Goal: Task Accomplishment & Management: Manage account settings

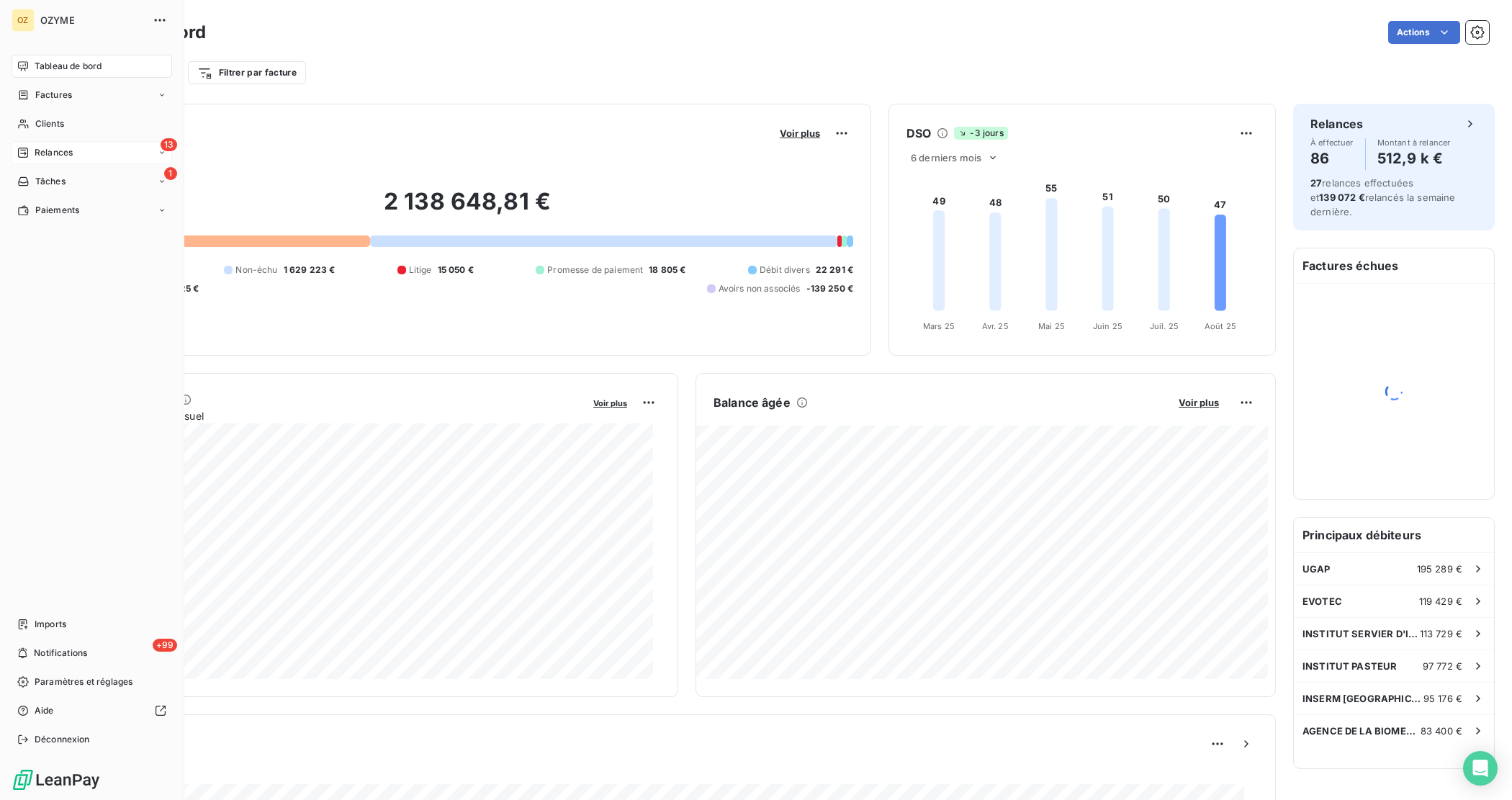
click at [62, 155] on span "Relances" at bounding box center [53, 152] width 38 height 13
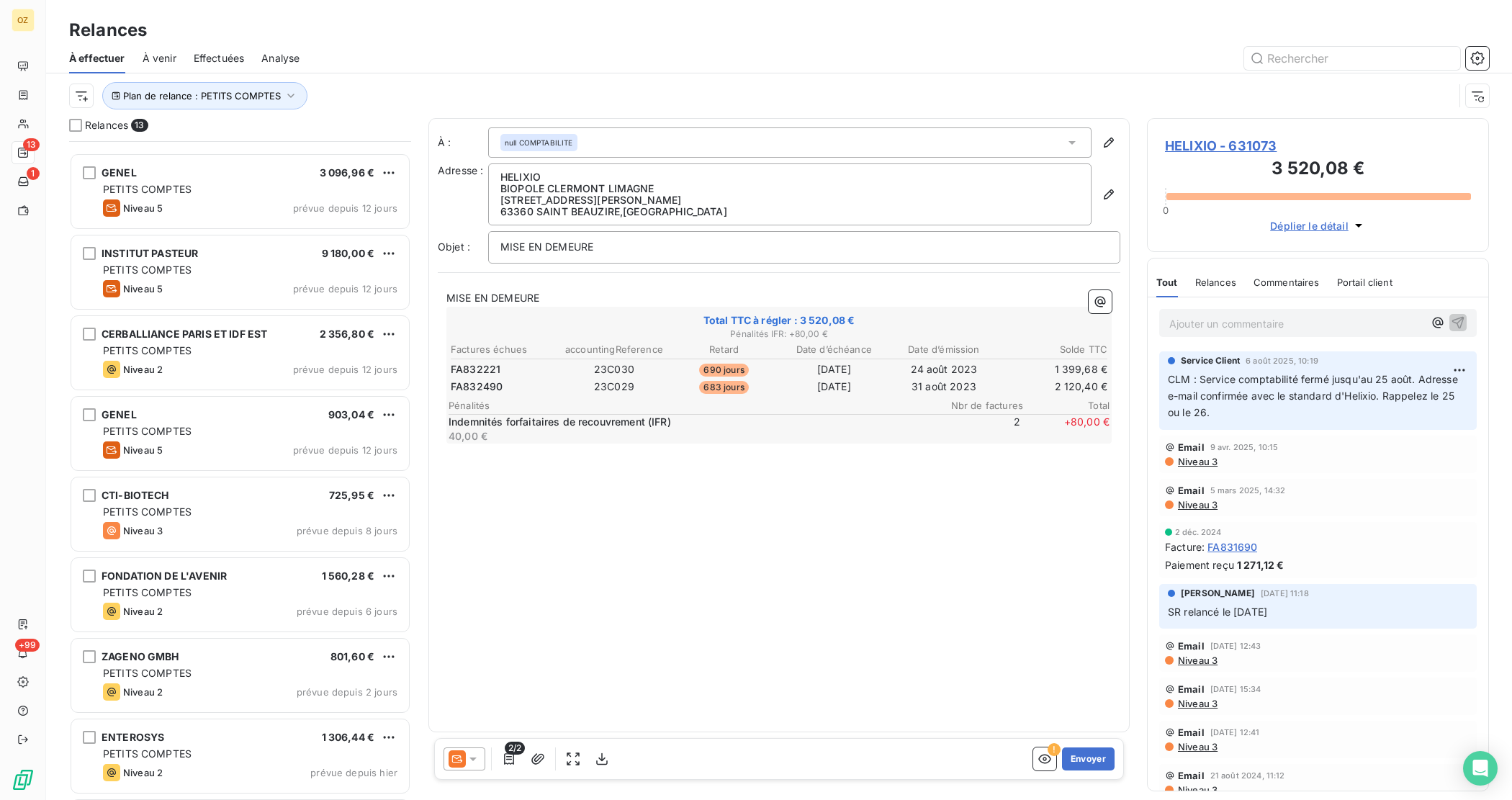
scroll to position [361, 0]
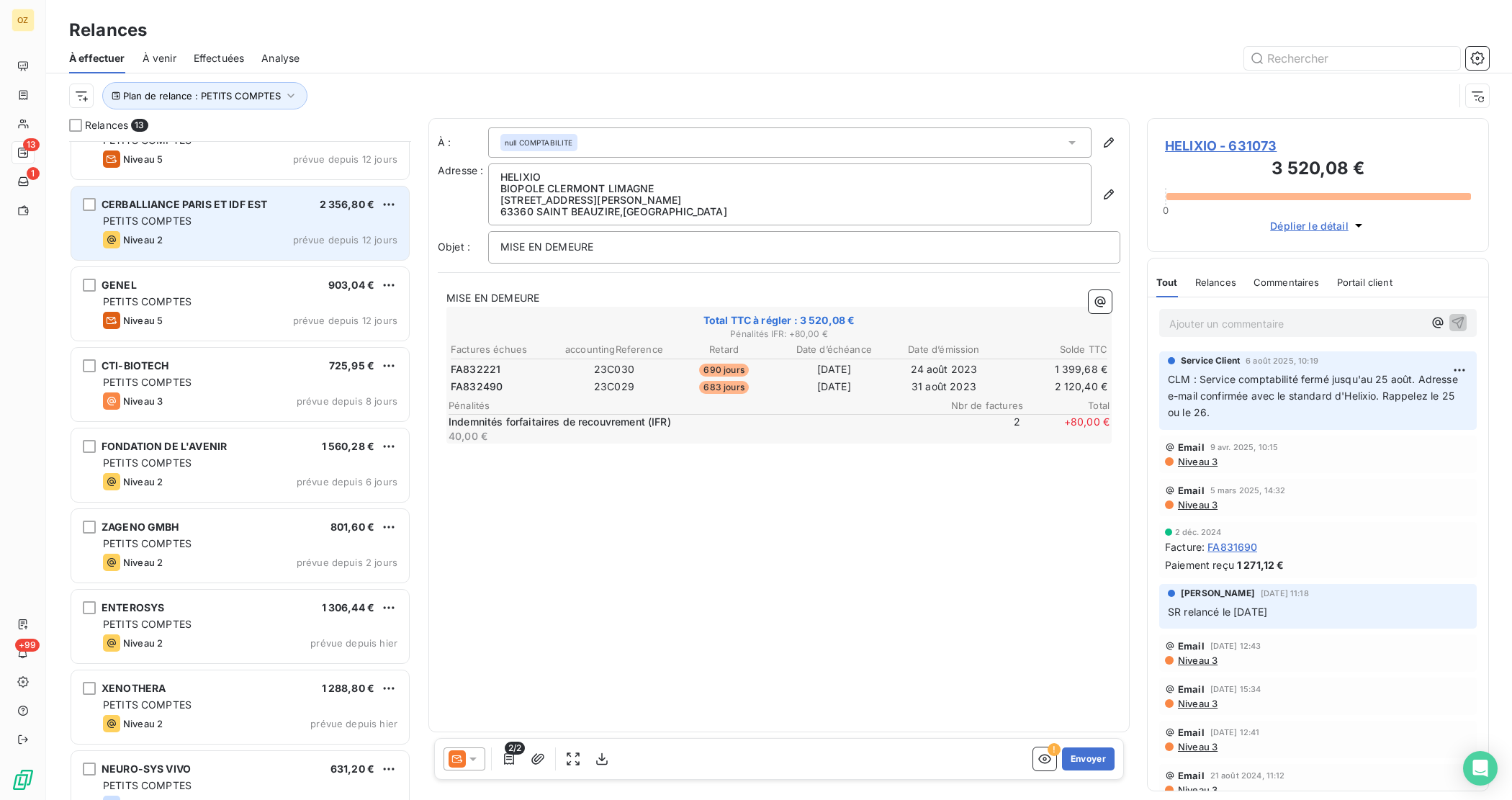
click at [176, 217] on span "PETITS COMPTES" at bounding box center [147, 220] width 89 height 12
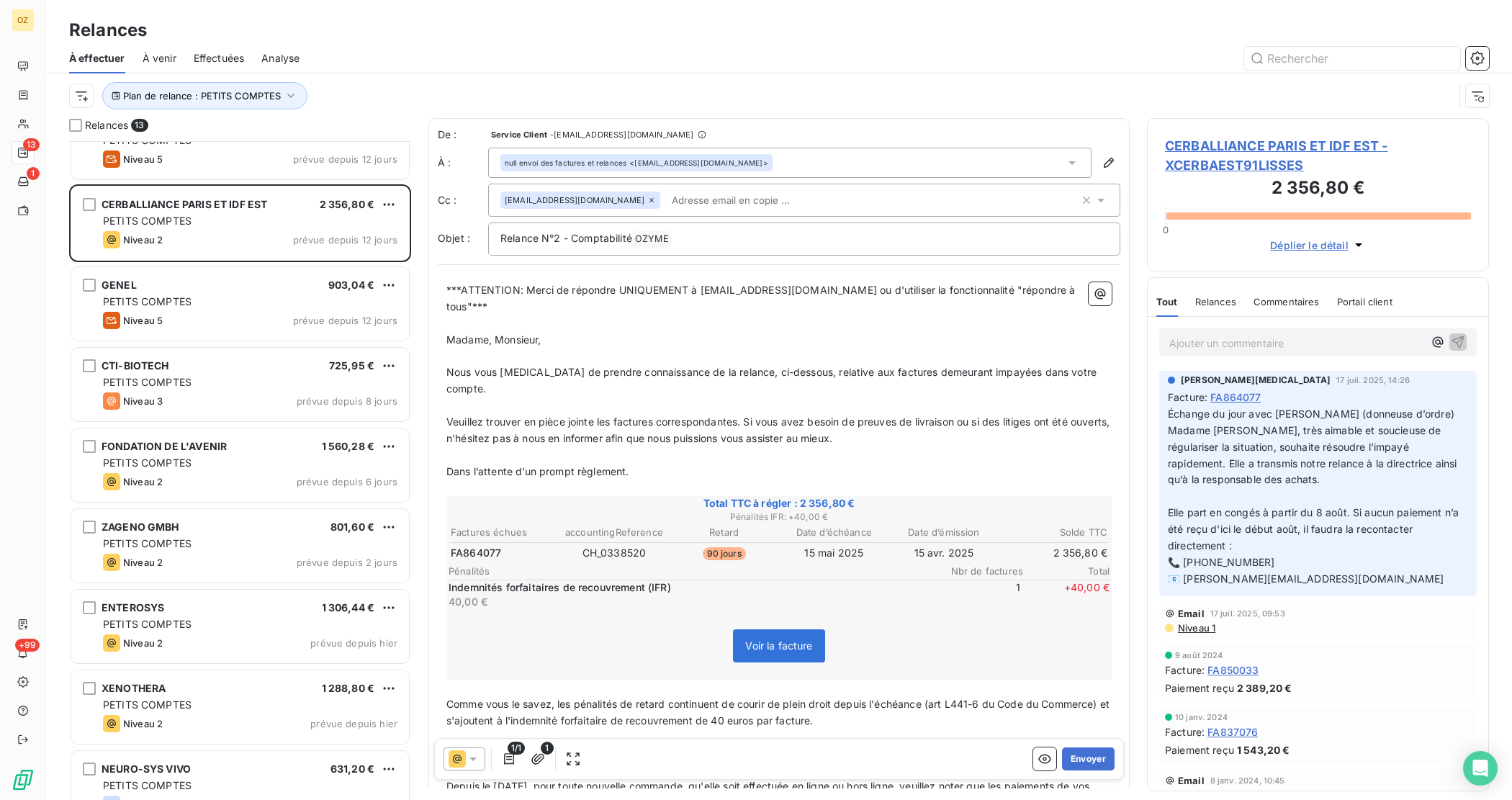
scroll to position [91, 0]
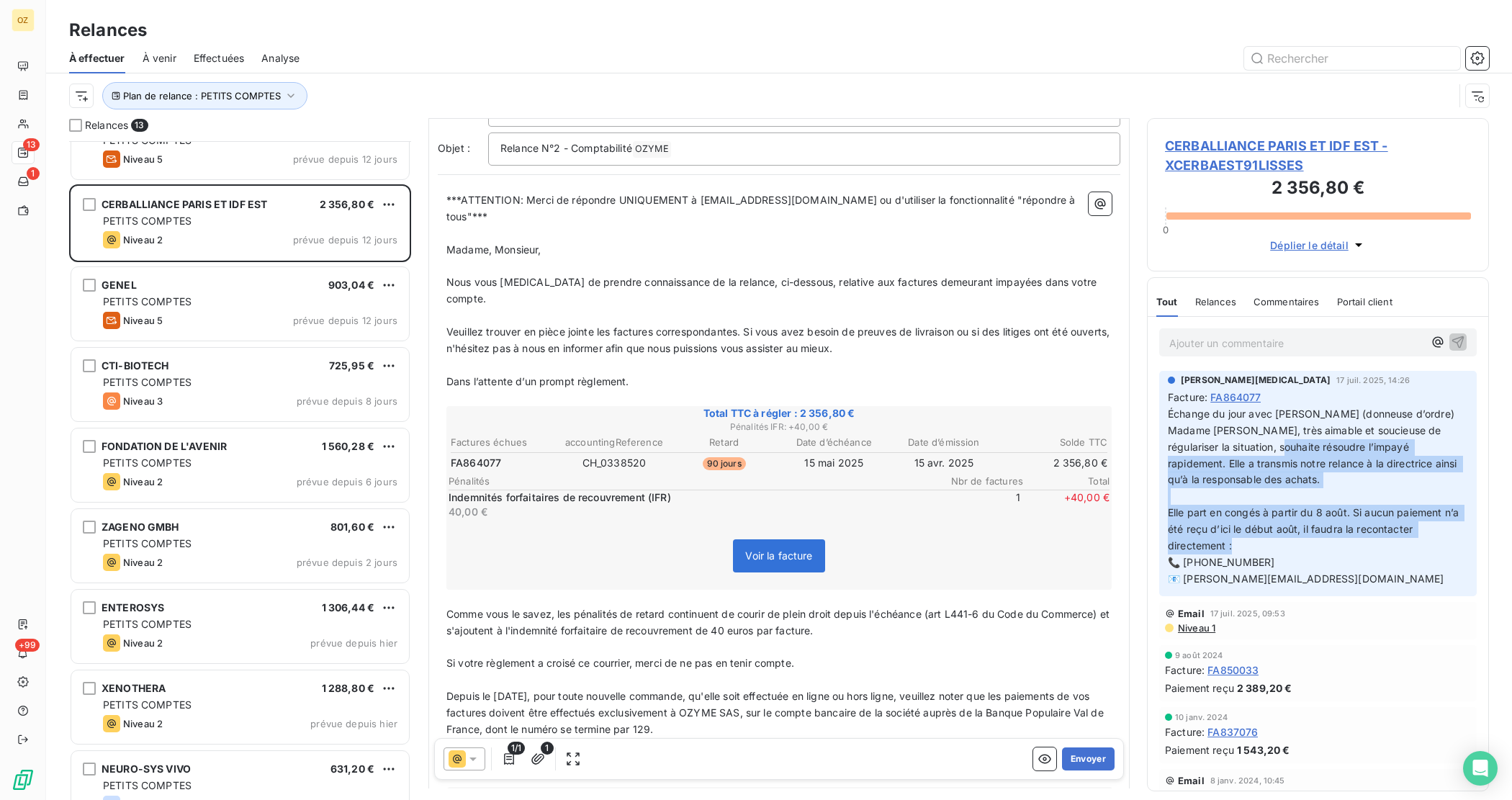
drag, startPoint x: 1264, startPoint y: 444, endPoint x: 1279, endPoint y: 544, distance: 101.1
click at [1279, 544] on p "Échange du jour avec [PERSON_NAME] (donneuse d’ordre) Madame [PERSON_NAME], trè…" at bounding box center [1317, 497] width 300 height 181
click at [1178, 519] on span "Elle part en congés à partir du 8 août. Si aucun paiement n’a été reçu d’ici le…" at bounding box center [1314, 528] width 294 height 45
drag, startPoint x: 1219, startPoint y: 508, endPoint x: 1422, endPoint y: 542, distance: 205.8
click at [1422, 542] on p "Échange du jour avec [PERSON_NAME] (donneuse d’ordre) Madame [PERSON_NAME], trè…" at bounding box center [1317, 497] width 300 height 181
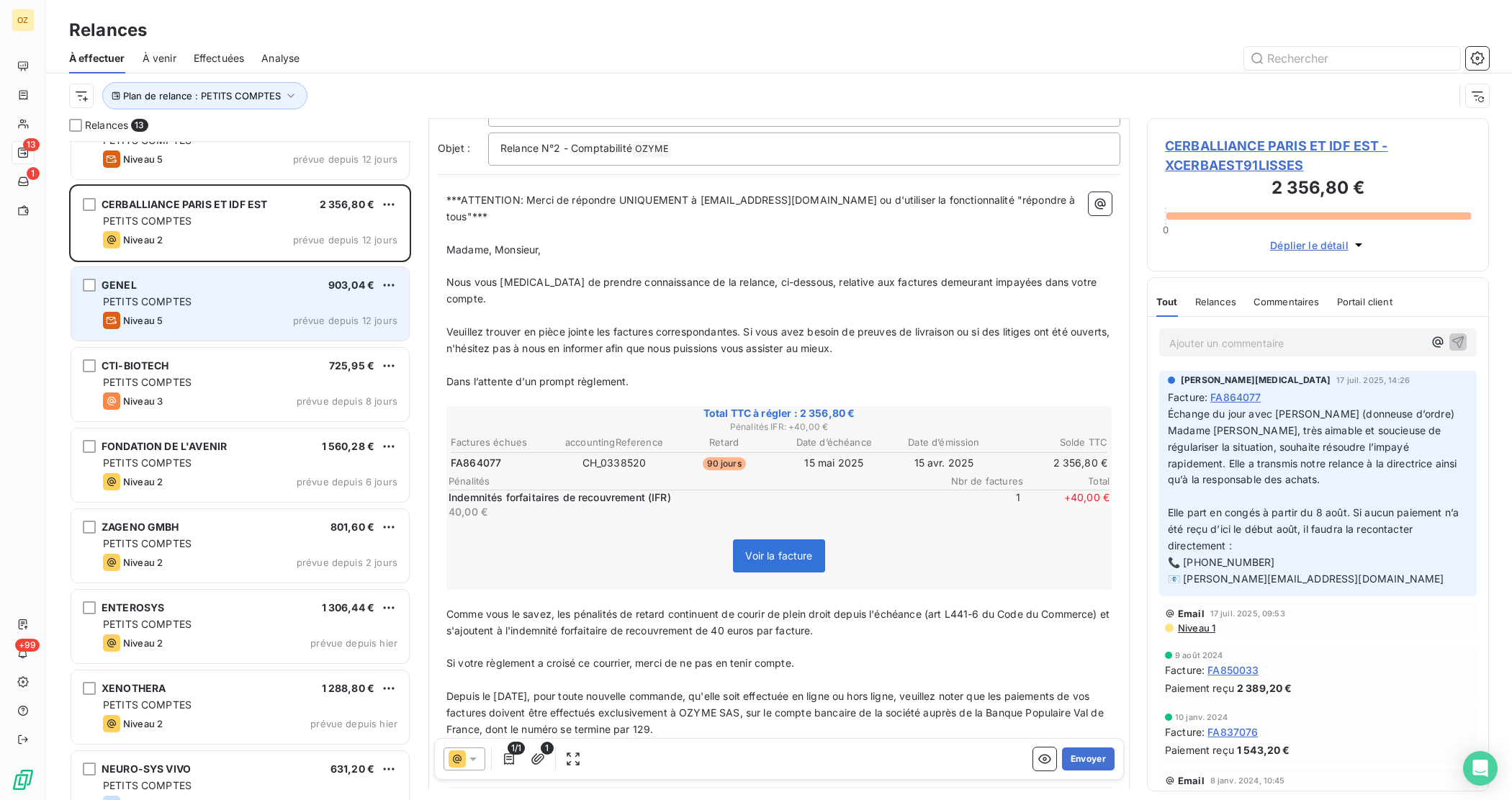
click at [135, 315] on span "Niveau 5" at bounding box center [142, 321] width 40 height 11
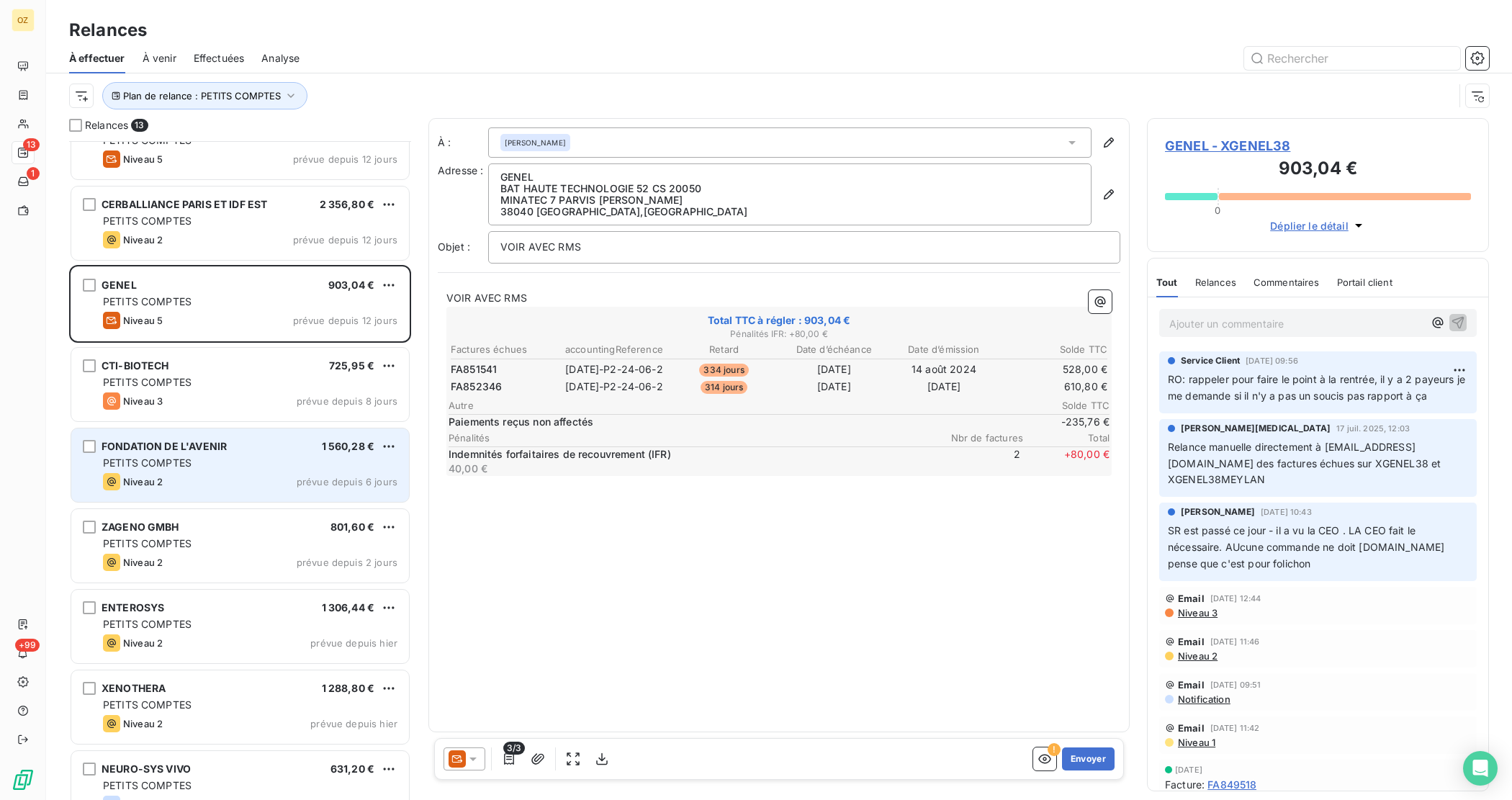
click at [171, 450] on span "FONDATION DE L'AVENIR" at bounding box center [164, 445] width 126 height 12
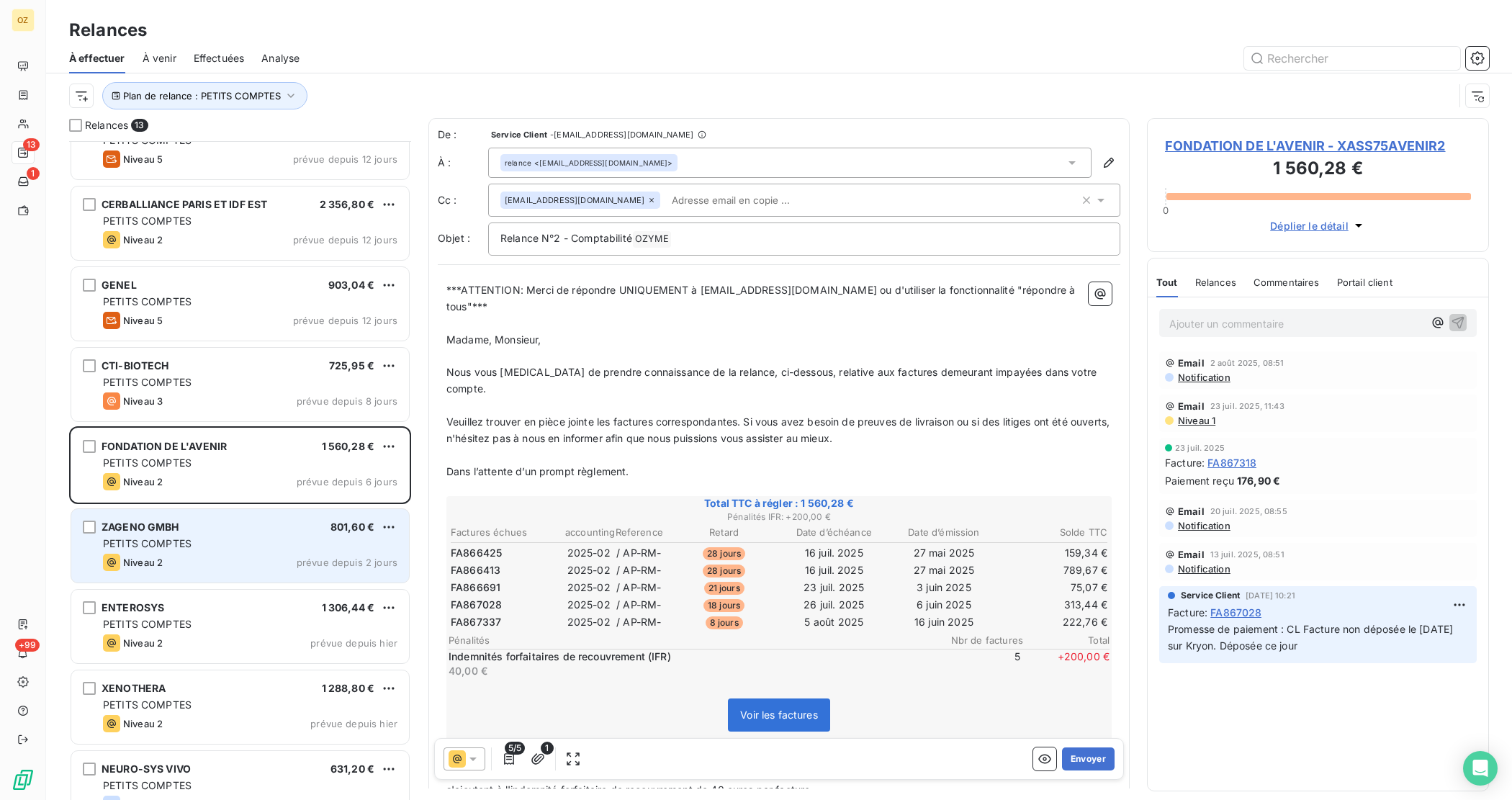
click at [221, 521] on div "ZAGENO GMBH 801,60 €" at bounding box center [249, 527] width 295 height 13
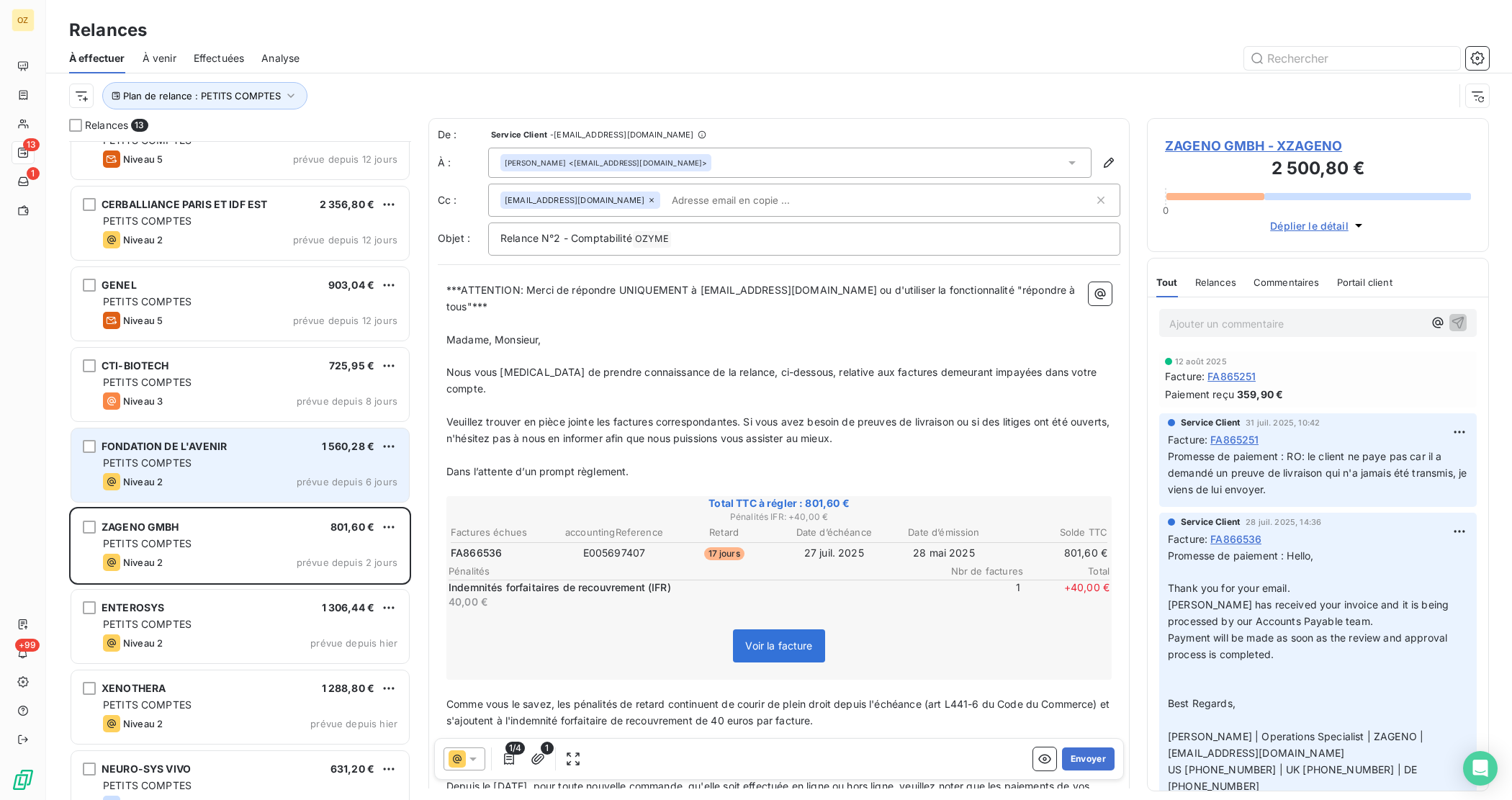
click at [221, 462] on div "PETITS COMPTES" at bounding box center [249, 463] width 295 height 15
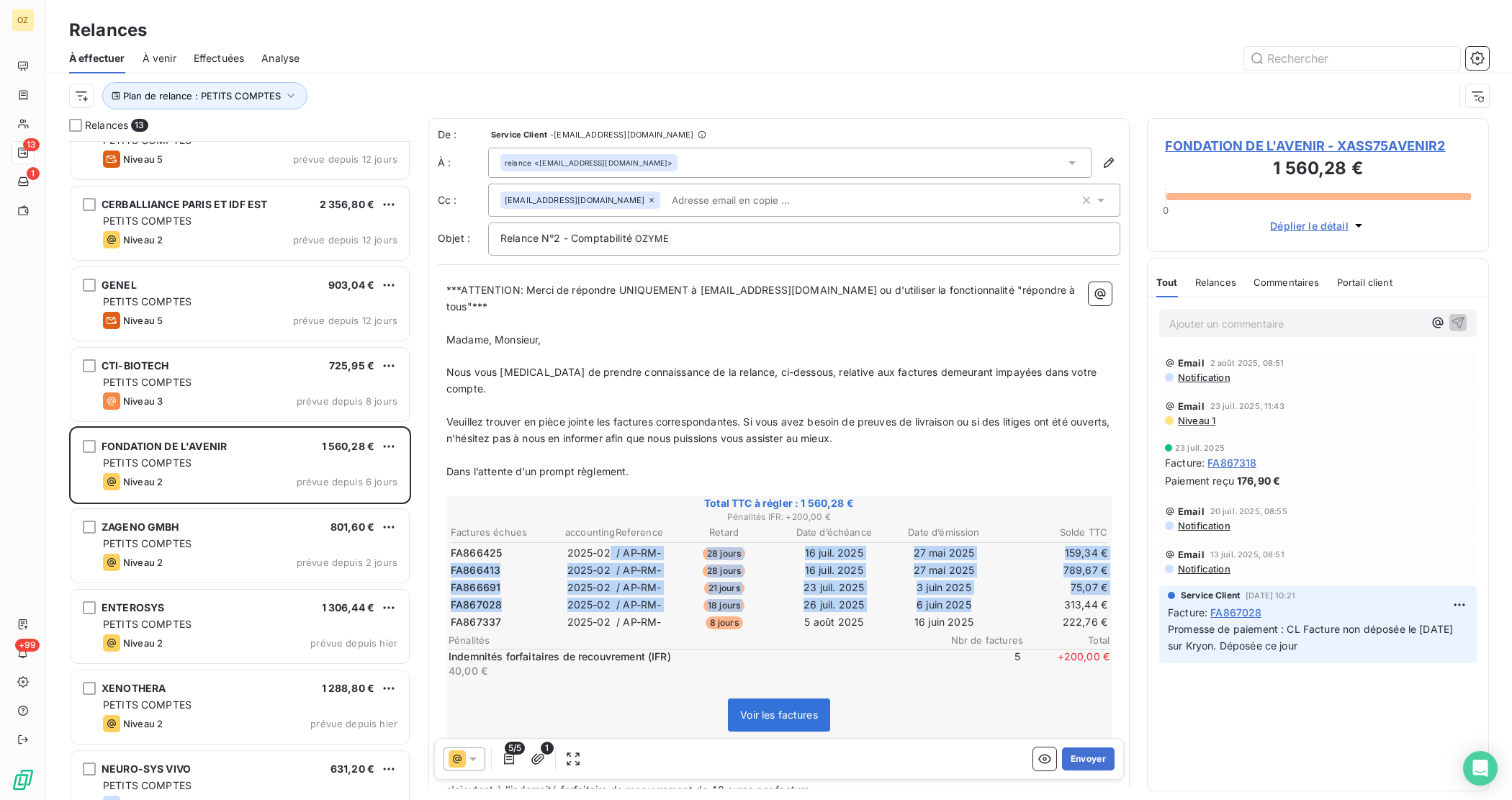
drag, startPoint x: 606, startPoint y: 513, endPoint x: 981, endPoint y: 570, distance: 379.3
click at [981, 570] on tbody "FA866425 2025-02 / AP-RM- 28 jours [DATE] [DATE] 159,34 € FA866413 2025-02 / AP…" at bounding box center [779, 586] width 659 height 89
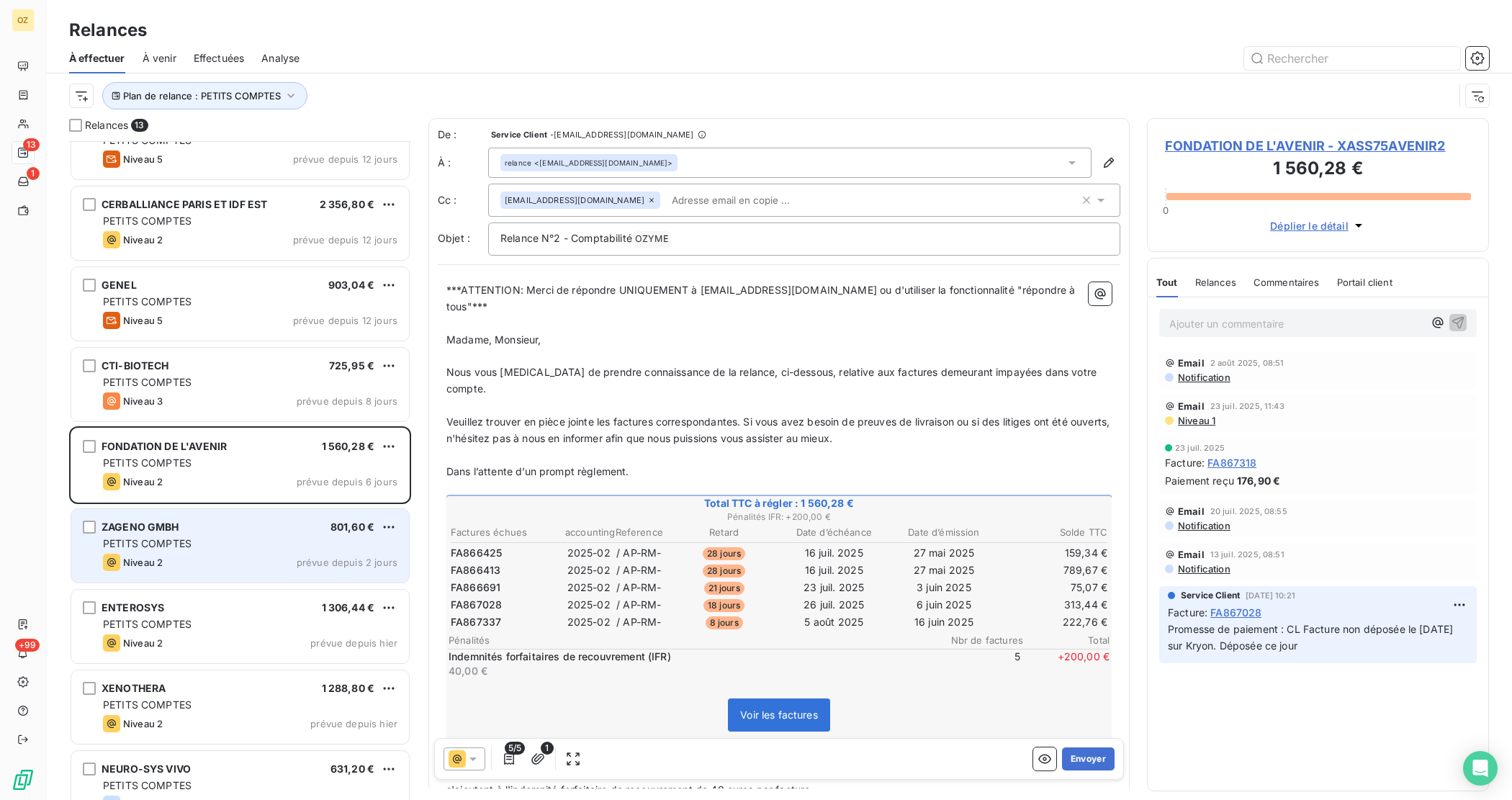
click at [130, 525] on span "ZAGENO GMBH" at bounding box center [140, 527] width 78 height 12
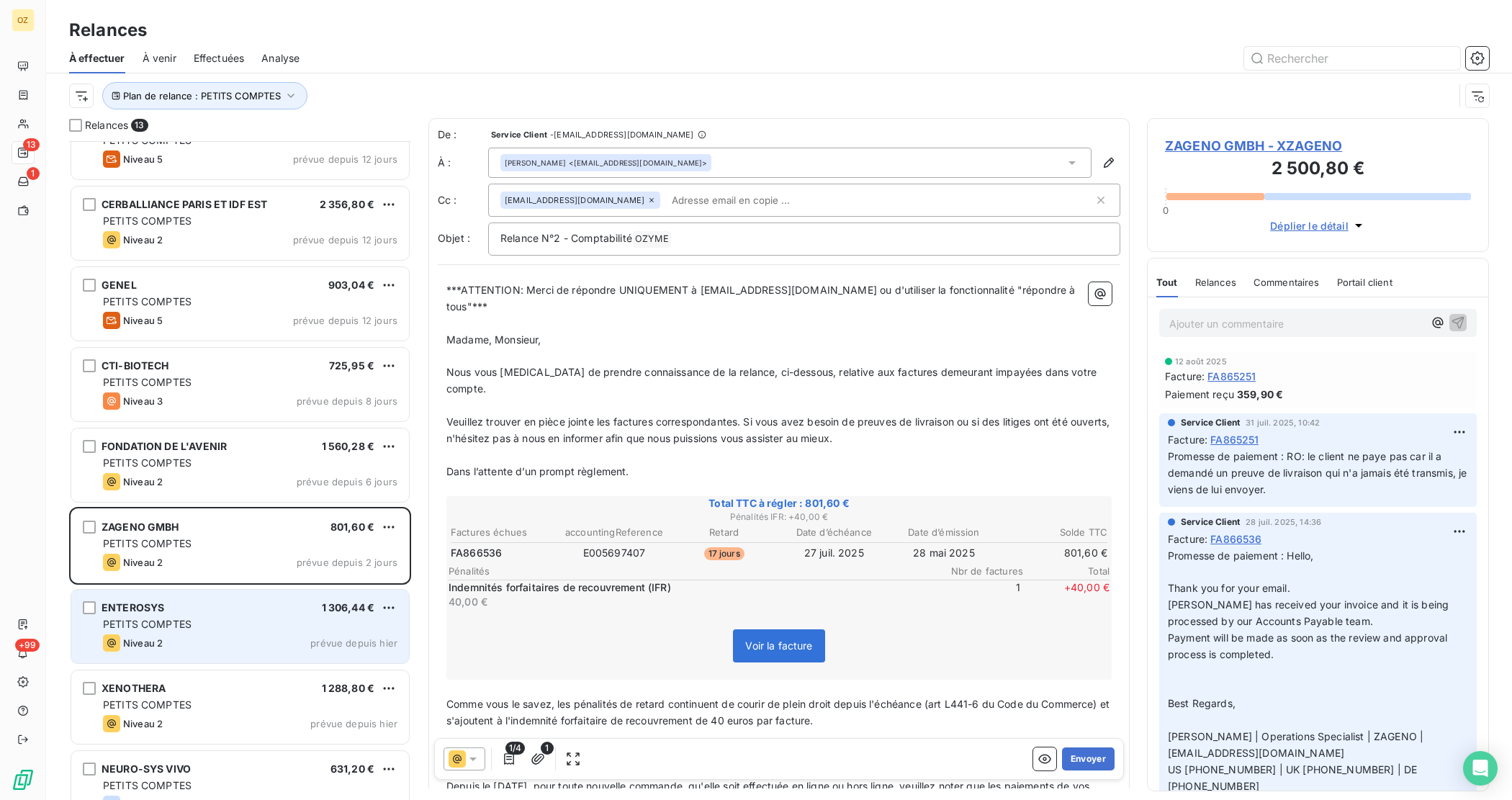
click at [170, 594] on div "ENTEROSYS 1 306,44 € PETITS COMPTES Niveau 2 prévue depuis [DATE]" at bounding box center [240, 626] width 338 height 74
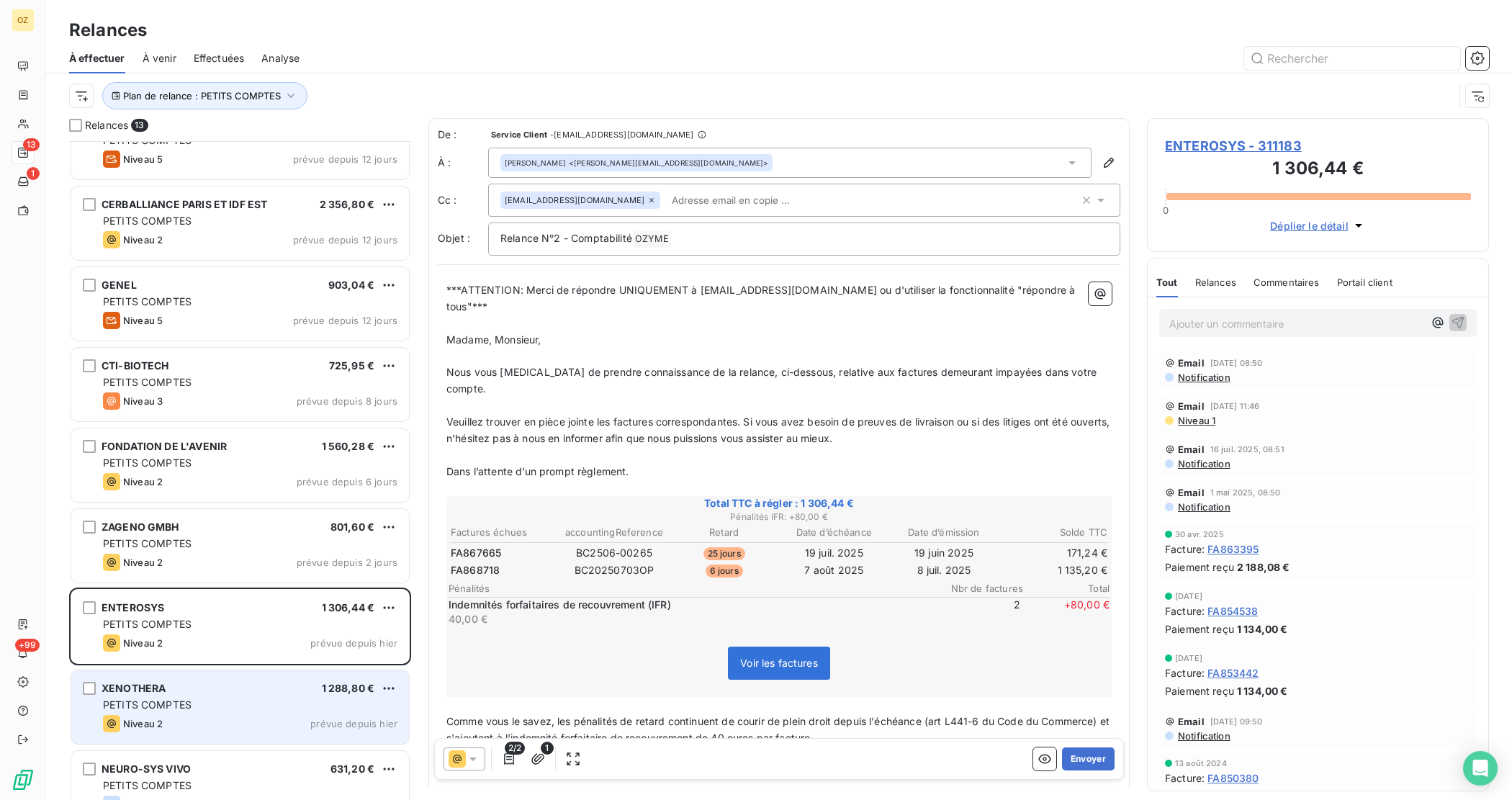
click at [205, 678] on div "XENOTHERA 1 288,80 € PETITS COMPTES Niveau 2 prévue depuis [DATE]" at bounding box center [240, 708] width 338 height 74
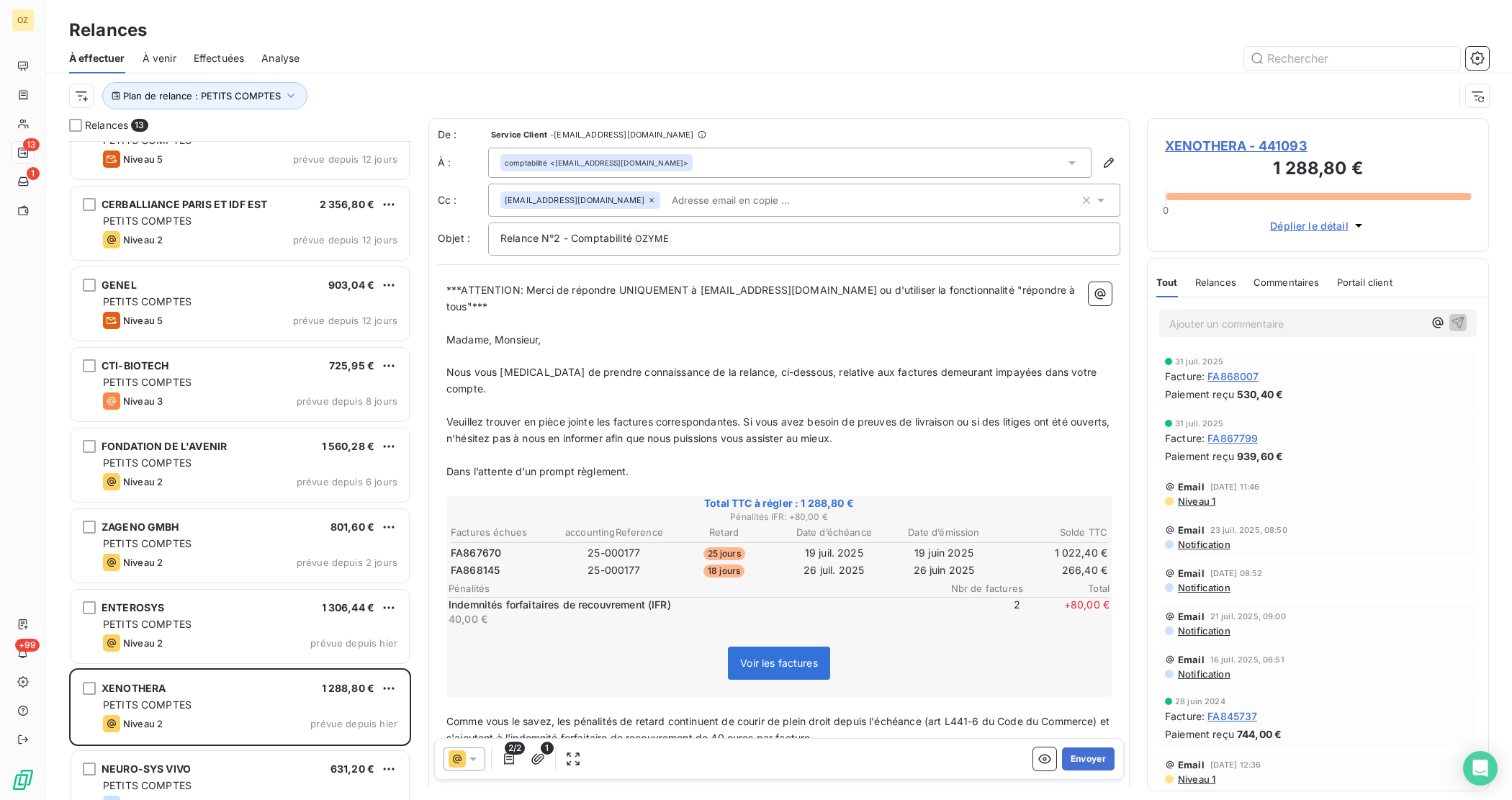
scroll to position [391, 0]
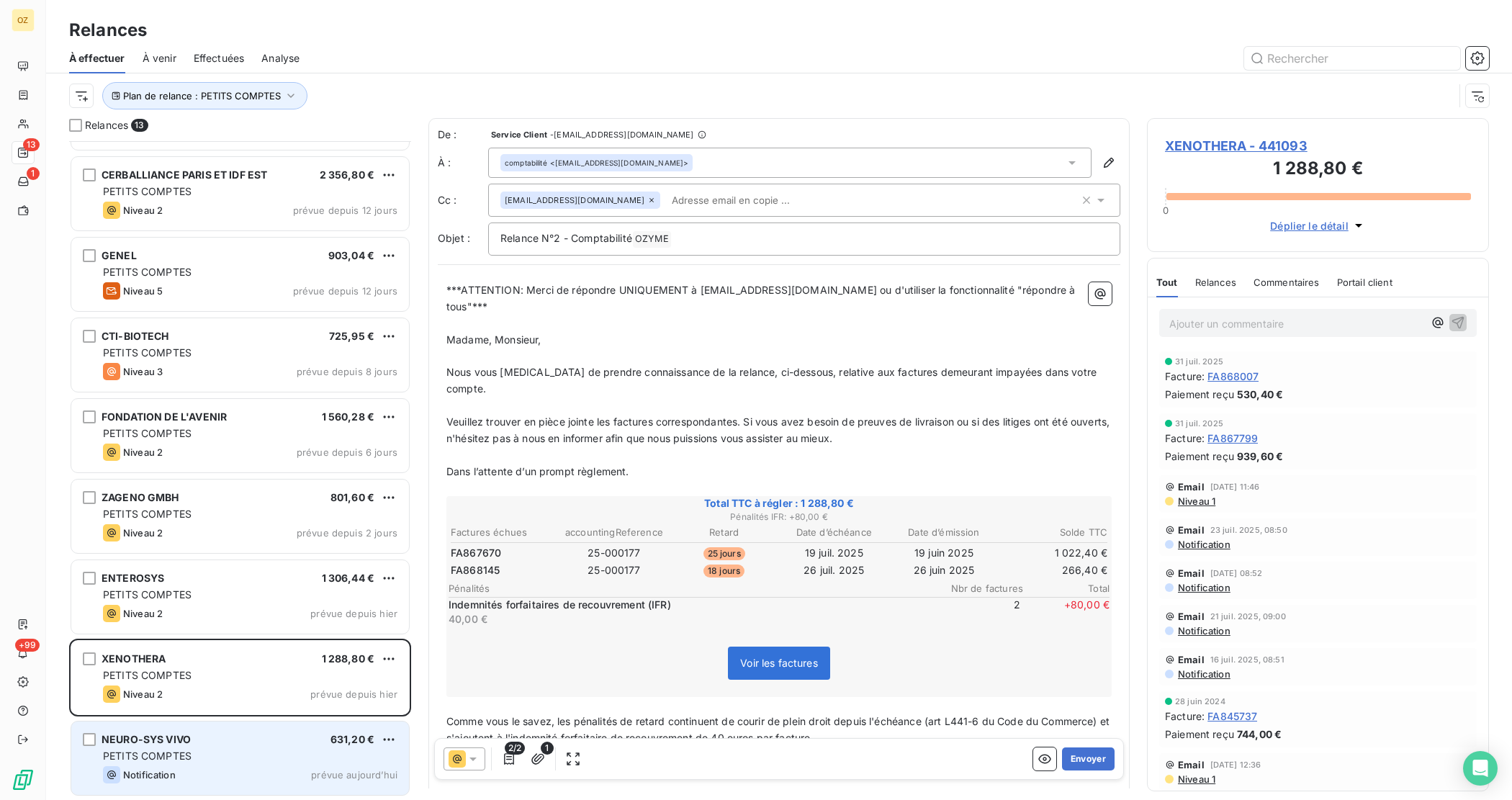
click at [217, 746] on div "NEURO-SYS VIVO 631,20 € PETITS COMPTES Notification prévue [DATE]" at bounding box center [240, 758] width 338 height 74
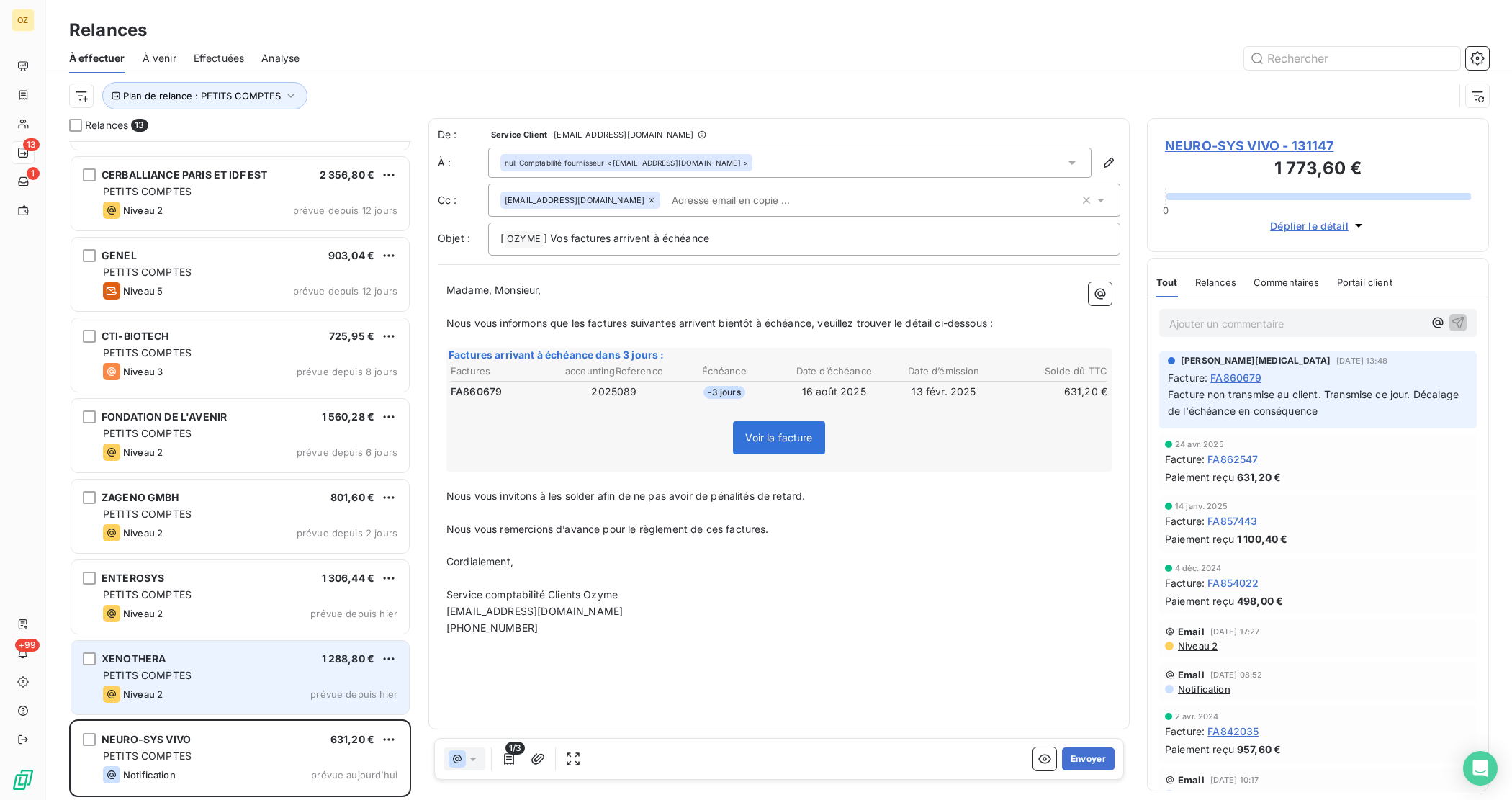
click at [186, 692] on div "Niveau 2 prévue depuis hier" at bounding box center [249, 694] width 295 height 18
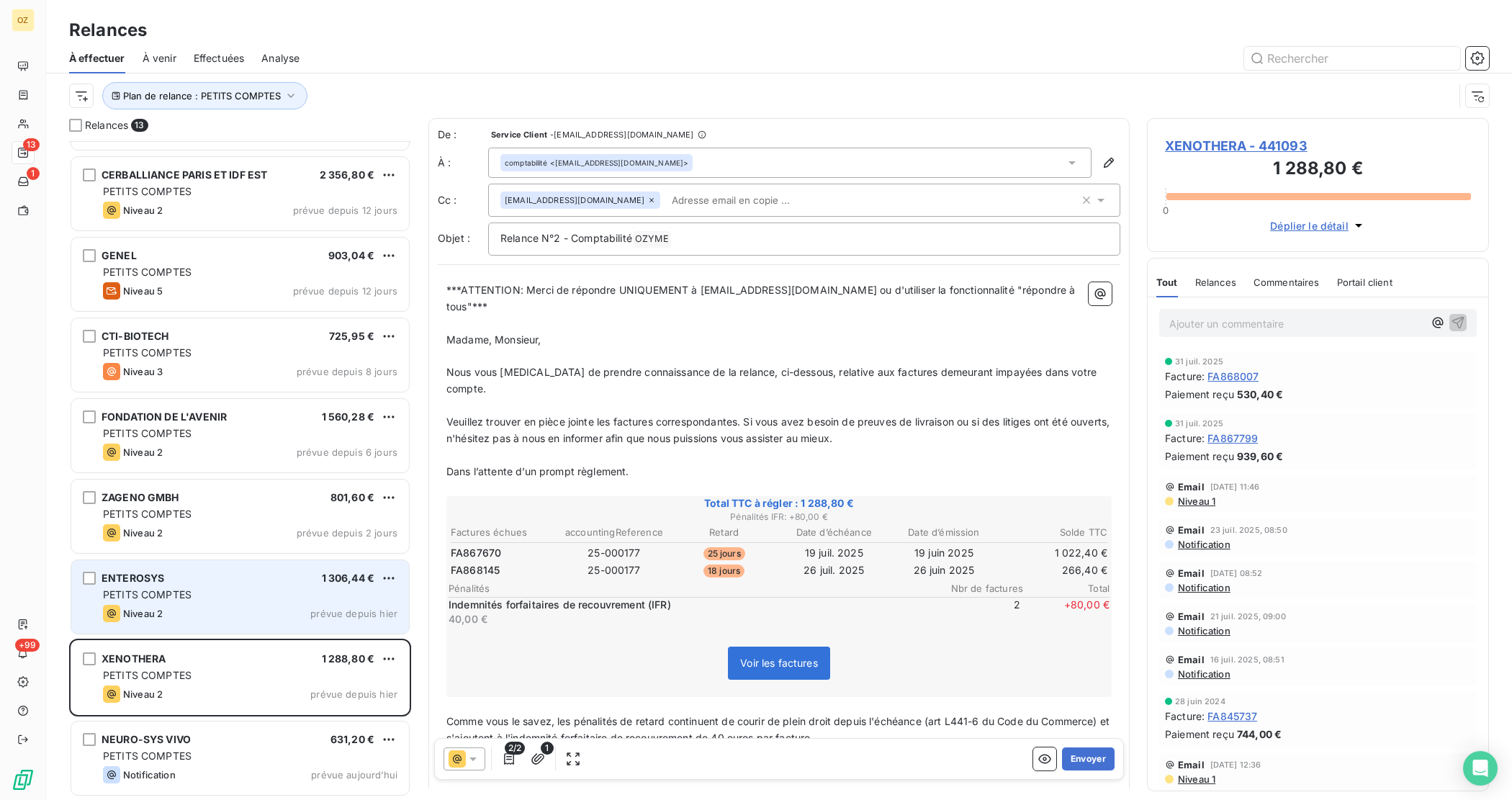
click at [205, 600] on div "PETITS COMPTES" at bounding box center [249, 595] width 295 height 15
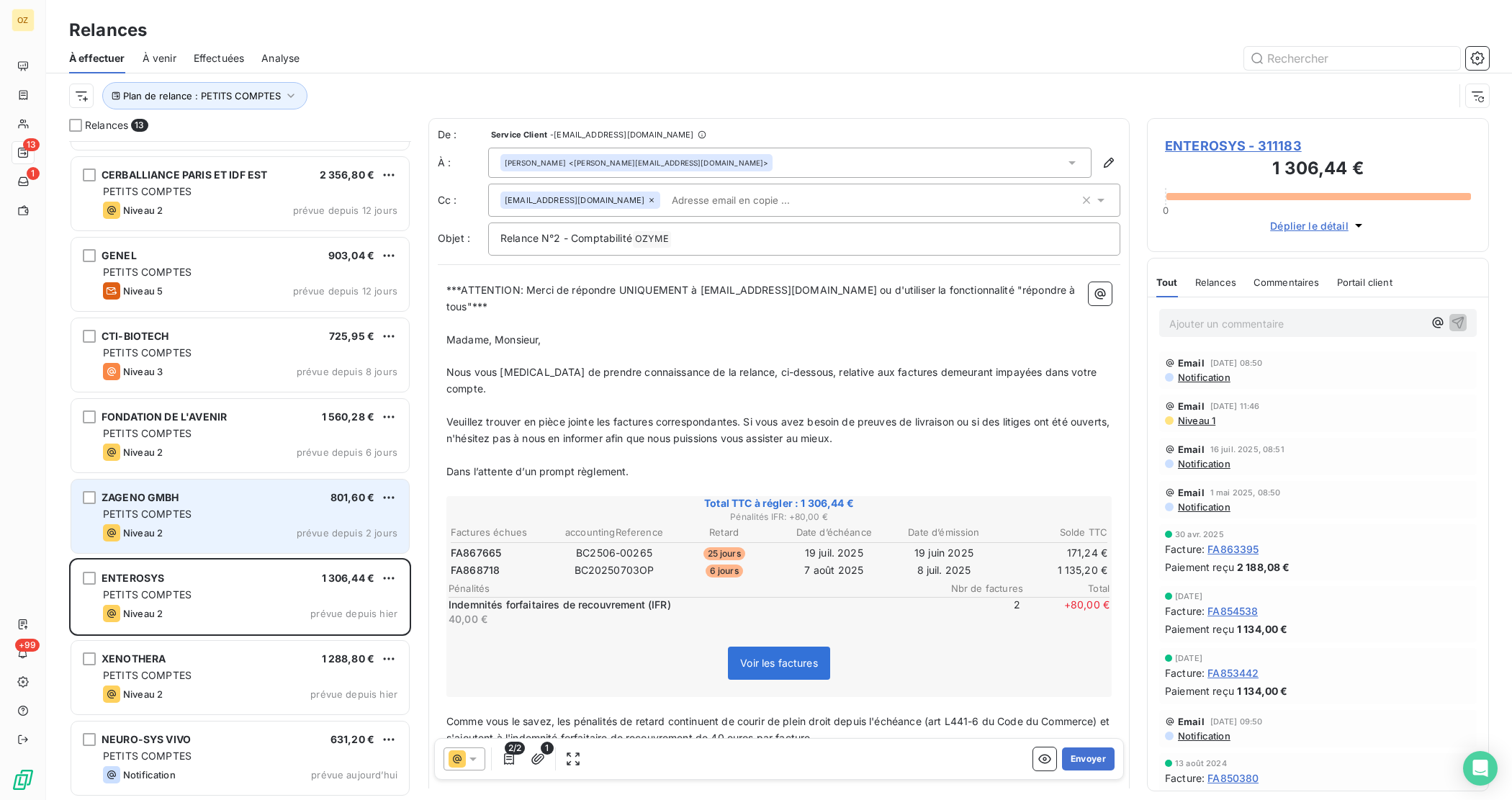
click at [193, 551] on div "ZAGENO GMBH 801,60 € PETITS COMPTES Niveau 2 prévue depuis 2 jours" at bounding box center [240, 516] width 338 height 74
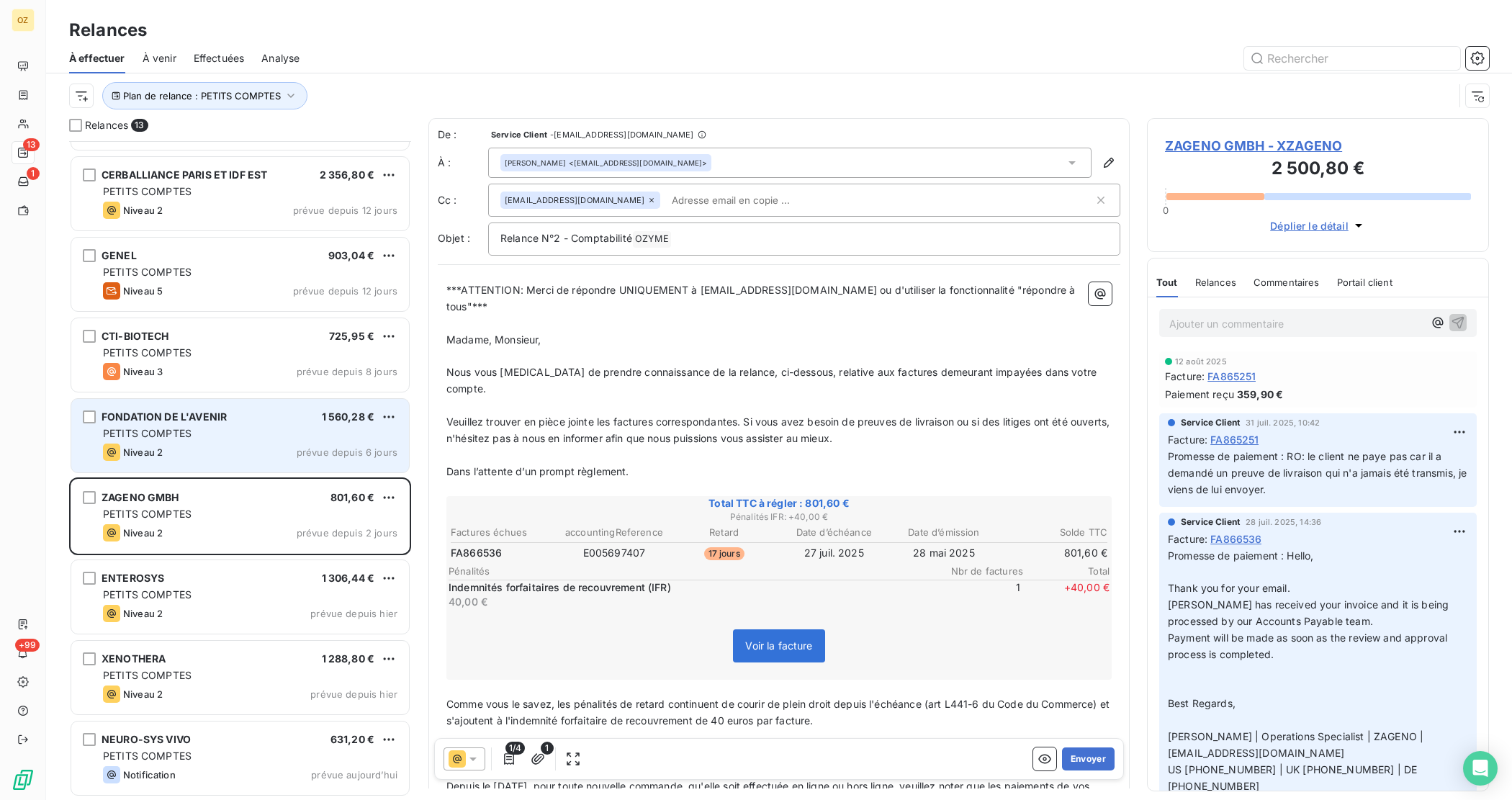
click at [199, 450] on div "Niveau 2 prévue depuis 6 jours" at bounding box center [249, 452] width 295 height 18
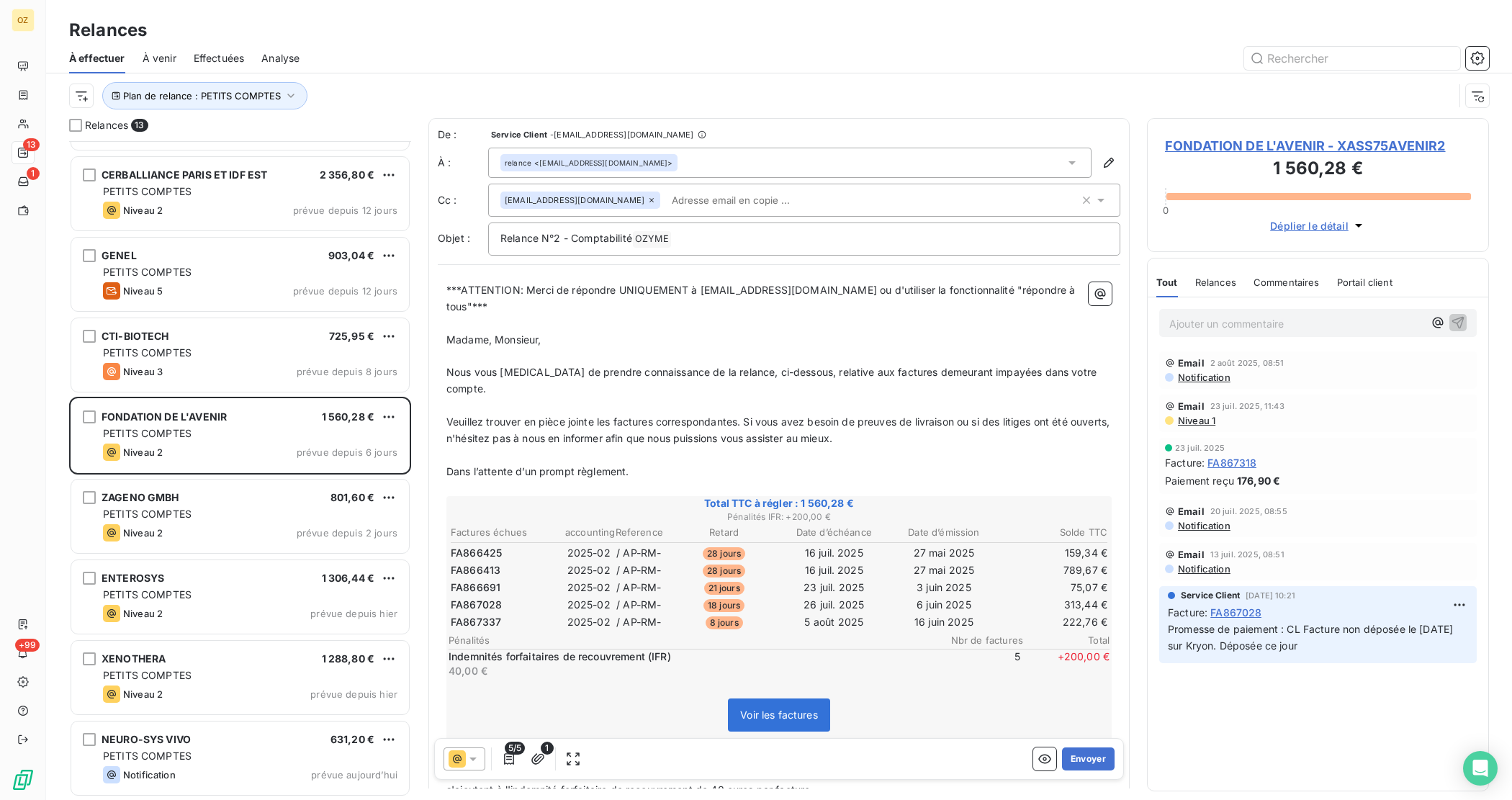
click at [489, 580] on td "FA866691" at bounding box center [504, 588] width 109 height 16
